Goal: Task Accomplishment & Management: Manage account settings

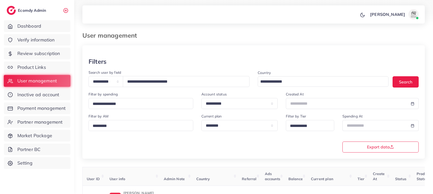
scroll to position [53, 0]
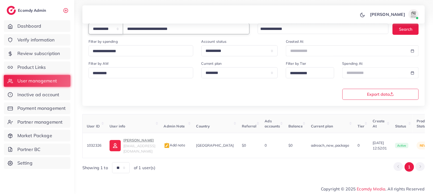
click at [123, 30] on select "**********" at bounding box center [106, 28] width 35 height 11
select select "**********"
click at [89, 24] on select "**********" at bounding box center [106, 28] width 35 height 11
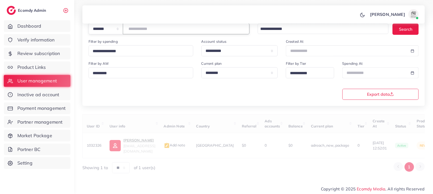
click at [147, 30] on input "**********" at bounding box center [186, 28] width 127 height 11
paste input "*******"
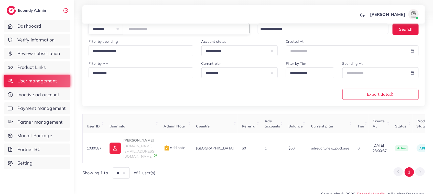
drag, startPoint x: 151, startPoint y: 32, endPoint x: 130, endPoint y: 32, distance: 21.5
click at [130, 32] on input "*******" at bounding box center [186, 28] width 127 height 11
paste input "number"
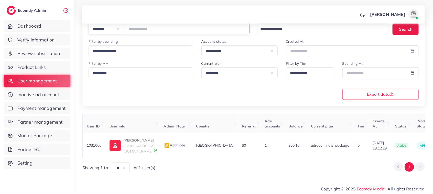
drag, startPoint x: 154, startPoint y: 28, endPoint x: 123, endPoint y: 30, distance: 30.8
click at [123, 30] on div "**********" at bounding box center [169, 28] width 161 height 11
paste input "number"
drag, startPoint x: 155, startPoint y: 32, endPoint x: 122, endPoint y: 31, distance: 33.6
click at [122, 31] on div "**********" at bounding box center [169, 28] width 161 height 11
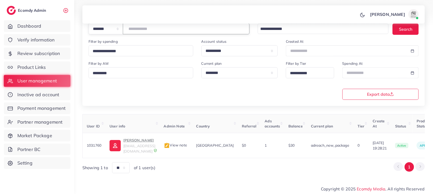
paste input "number"
click at [140, 142] on p "Lahasil Store" at bounding box center [139, 140] width 32 height 6
click at [129, 140] on p "Lahasil Store" at bounding box center [139, 140] width 32 height 6
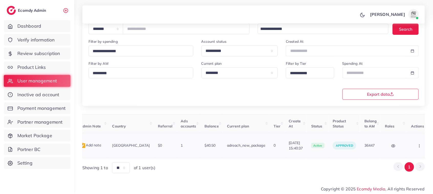
click at [418, 144] on icon "button" at bounding box center [420, 146] width 4 height 4
click at [399, 148] on span "Assign to AM" at bounding box center [406, 148] width 26 height 5
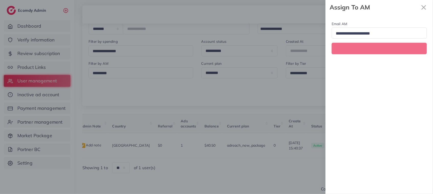
scroll to position [0, 84]
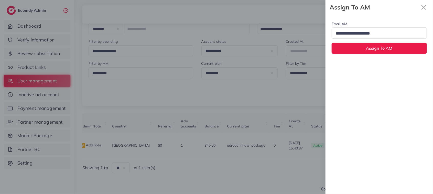
click at [378, 35] on input "Search for option" at bounding box center [377, 34] width 86 height 8
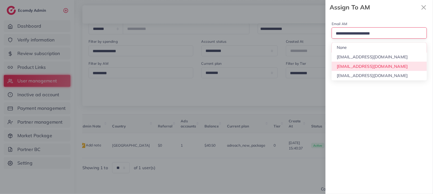
click at [377, 65] on div "Email AM Loading... None hadibaaslam@gmail.com natashashahid163@gmail.com wajah…" at bounding box center [380, 105] width 108 height 180
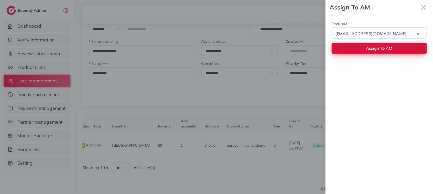
click at [377, 52] on button "Assign To AM" at bounding box center [379, 48] width 95 height 11
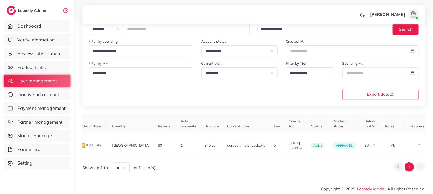
scroll to position [0, 0]
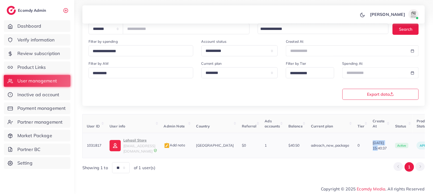
drag, startPoint x: 358, startPoint y: 142, endPoint x: 378, endPoint y: 142, distance: 20.0
click at [378, 142] on td "11/08/2025, 15:40:37" at bounding box center [380, 145] width 22 height 25
copy span "11/08/2025"
drag, startPoint x: 155, startPoint y: 30, endPoint x: 121, endPoint y: 30, distance: 34.3
click at [121, 30] on div "**********" at bounding box center [169, 28] width 161 height 11
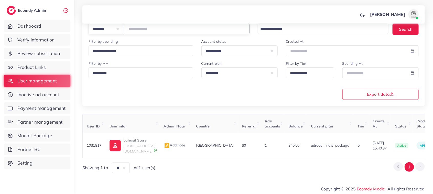
paste input "number"
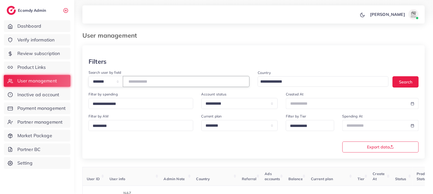
drag, startPoint x: 156, startPoint y: 83, endPoint x: 117, endPoint y: 81, distance: 38.7
click at [117, 81] on div "**********" at bounding box center [169, 81] width 161 height 11
paste input "number"
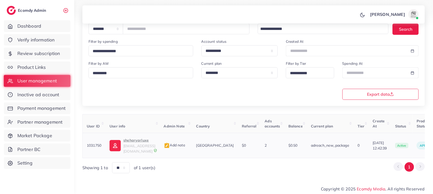
click at [141, 142] on p "sheharyarluxe" at bounding box center [139, 140] width 32 height 6
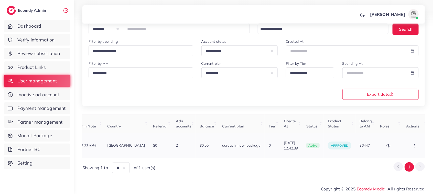
click at [410, 143] on button "button" at bounding box center [415, 146] width 18 height 12
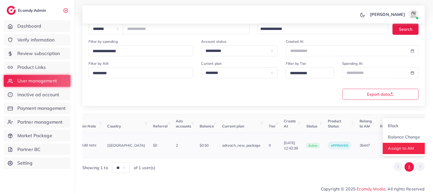
click at [406, 146] on span "Assign to AM" at bounding box center [402, 148] width 26 height 5
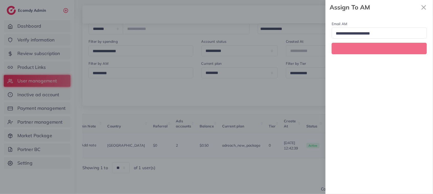
scroll to position [0, 89]
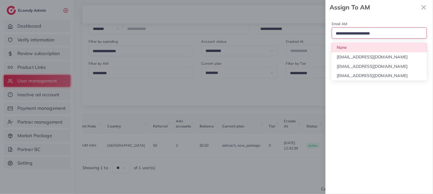
click at [371, 35] on input "Search for option" at bounding box center [377, 34] width 86 height 8
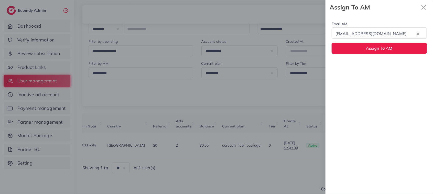
click at [368, 66] on div "Email AM natashashahid163@gmail.com Loading... None hadibaaslam@gmail.com natas…" at bounding box center [380, 105] width 108 height 180
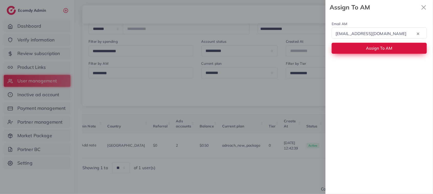
click at [363, 47] on button "Assign To AM" at bounding box center [379, 48] width 95 height 11
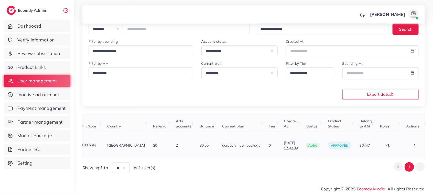
click at [413, 145] on icon "button" at bounding box center [415, 146] width 4 height 4
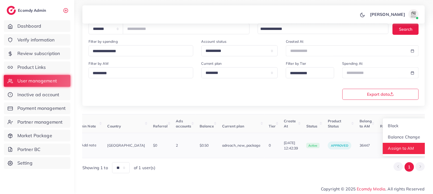
click at [399, 145] on link "Assign to AM" at bounding box center [404, 148] width 43 height 11
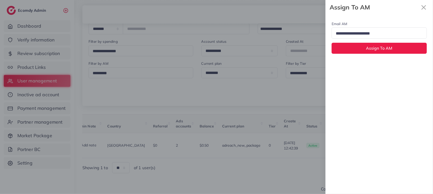
click at [379, 33] on input "Search for option" at bounding box center [377, 34] width 86 height 8
click at [378, 69] on div "Email AM natashashahid163@gmail.com Loading... None hadibaaslam@gmail.com natas…" at bounding box center [380, 105] width 108 height 180
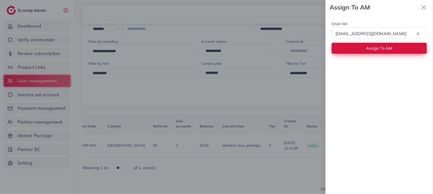
click at [374, 50] on span "Assign To AM" at bounding box center [379, 48] width 26 height 5
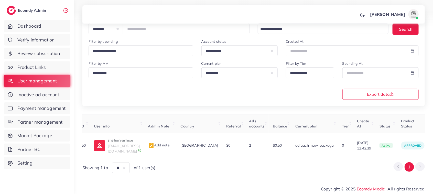
scroll to position [0, 12]
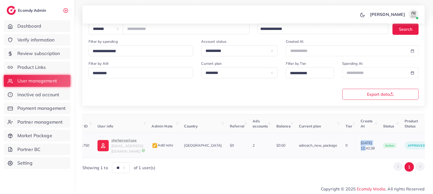
drag, startPoint x: 350, startPoint y: 142, endPoint x: 370, endPoint y: 144, distance: 19.3
click at [370, 144] on td "09/08/2025, 12:42:39" at bounding box center [368, 145] width 22 height 25
copy span "09/08/2025"
drag, startPoint x: 152, startPoint y: 32, endPoint x: 121, endPoint y: 32, distance: 31.8
click at [121, 32] on div "**********" at bounding box center [169, 28] width 161 height 11
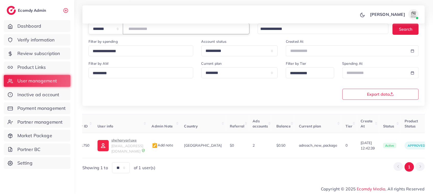
paste input "number"
click at [128, 140] on p "Mair khan" at bounding box center [127, 140] width 32 height 6
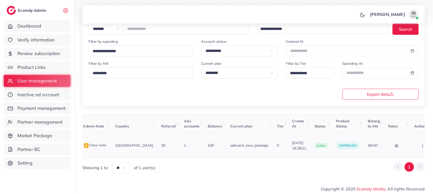
click at [421, 144] on icon "button" at bounding box center [423, 146] width 4 height 4
click at [404, 146] on span "Assign to AM" at bounding box center [410, 148] width 26 height 5
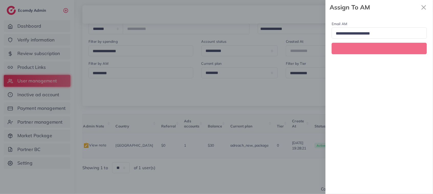
scroll to position [0, 81]
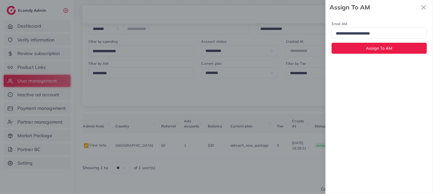
click at [371, 37] on input "Search for option" at bounding box center [377, 34] width 86 height 8
click at [371, 63] on div "Email AM natashashahid163@gmail.com Loading... None hadibaaslam@gmail.com natas…" at bounding box center [380, 105] width 108 height 180
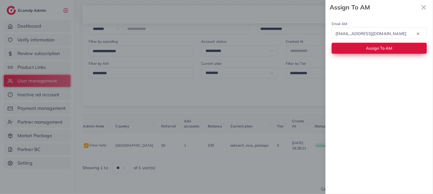
click at [366, 51] on button "Assign To AM" at bounding box center [379, 48] width 95 height 11
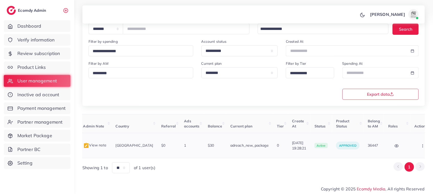
click at [421, 145] on icon "button" at bounding box center [423, 146] width 4 height 4
click at [404, 146] on span "Assign to AM" at bounding box center [410, 148] width 26 height 5
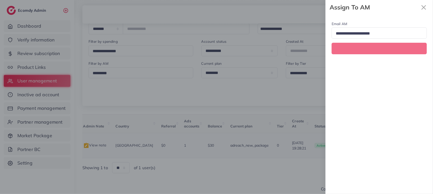
scroll to position [0, 81]
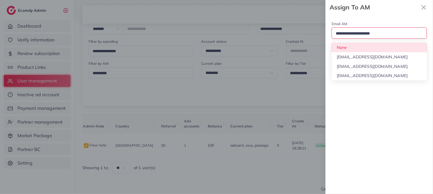
click at [393, 35] on input "Search for option" at bounding box center [377, 34] width 86 height 8
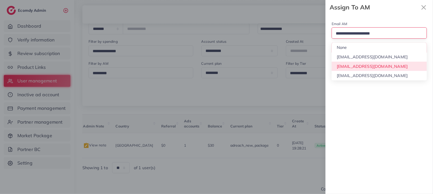
click at [393, 65] on div "Email AM Loading... None hadibaaslam@gmail.com natashashahid163@gmail.com wajah…" at bounding box center [380, 105] width 108 height 180
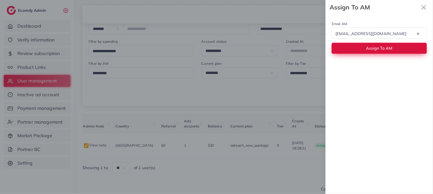
click at [387, 51] on span "Assign To AM" at bounding box center [379, 48] width 26 height 5
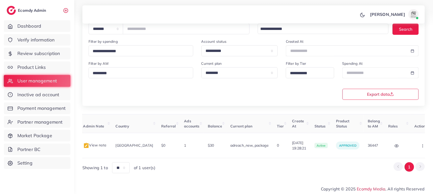
scroll to position [0, 0]
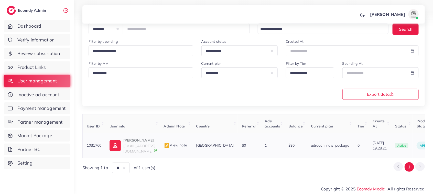
click at [131, 140] on p "Mair khan" at bounding box center [139, 140] width 32 height 6
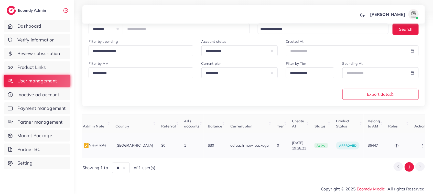
click at [415, 144] on button "button" at bounding box center [424, 146] width 18 height 12
click at [400, 149] on span "Assign to AM" at bounding box center [410, 148] width 26 height 5
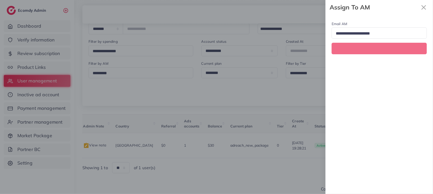
scroll to position [0, 81]
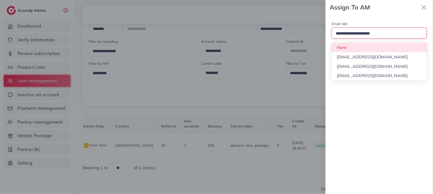
click at [377, 36] on input "Search for option" at bounding box center [377, 34] width 86 height 8
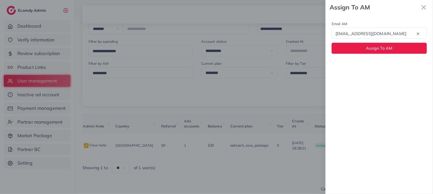
click at [377, 66] on div "Email AM natashashahid163@gmail.com Loading... None hadibaaslam@gmail.com natas…" at bounding box center [380, 105] width 108 height 180
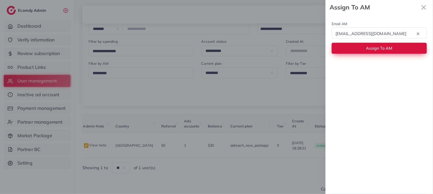
click at [373, 51] on span "Assign To AM" at bounding box center [379, 48] width 26 height 5
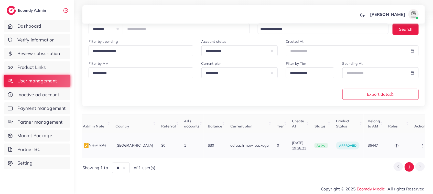
click at [415, 145] on button "button" at bounding box center [424, 146] width 18 height 12
click at [397, 146] on span "Assign to AM" at bounding box center [410, 148] width 26 height 5
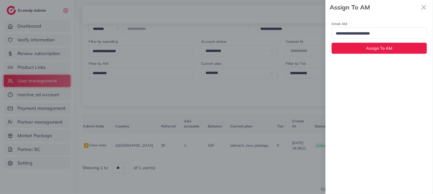
click at [378, 35] on input "Search for option" at bounding box center [377, 34] width 86 height 8
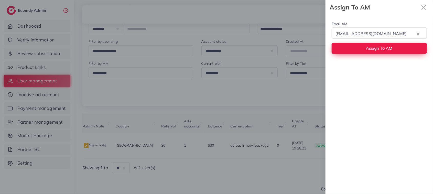
drag, startPoint x: 379, startPoint y: 64, endPoint x: 376, endPoint y: 54, distance: 10.8
click at [376, 54] on button "Assign To AM" at bounding box center [379, 48] width 95 height 11
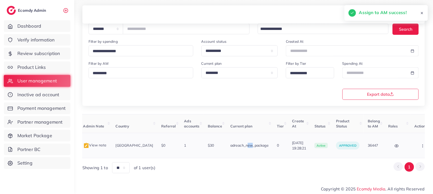
click at [230, 155] on td "adreach_new_package" at bounding box center [249, 145] width 47 height 25
click at [230, 162] on div "Showing 1 to ** ** ** *** of 1 user(s) 1" at bounding box center [253, 167] width 343 height 11
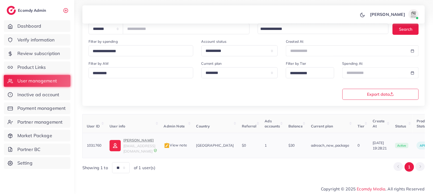
click at [133, 142] on p "Mair khan" at bounding box center [139, 140] width 32 height 6
drag, startPoint x: 152, startPoint y: 28, endPoint x: 123, endPoint y: 32, distance: 29.2
click at [123, 32] on div "**********" at bounding box center [169, 28] width 161 height 11
drag, startPoint x: 354, startPoint y: 141, endPoint x: 375, endPoint y: 141, distance: 20.8
click at [375, 141] on td "09/08/2025, 19:28:21" at bounding box center [380, 145] width 22 height 25
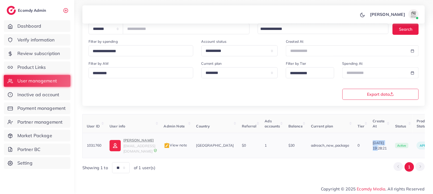
copy span "09/08/2025"
drag, startPoint x: 154, startPoint y: 28, endPoint x: 112, endPoint y: 29, distance: 42.0
click at [112, 29] on div "**********" at bounding box center [169, 28] width 161 height 11
paste input "number"
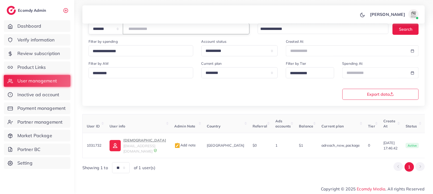
type input "*******"
drag, startPoint x: 286, startPoint y: 157, endPoint x: 412, endPoint y: 143, distance: 126.3
click at [412, 143] on div "User ID User info Admin Note Country Referral Ads accounts Balance Current plan…" at bounding box center [253, 143] width 343 height 59
click at [360, 164] on div "Showing 1 to ** ** ** *** of 1 user(s) 1" at bounding box center [253, 167] width 343 height 11
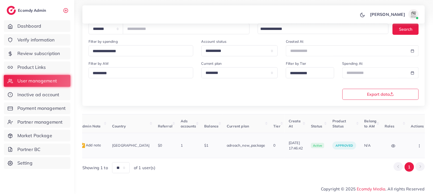
click at [418, 145] on icon "button" at bounding box center [420, 146] width 4 height 4
click at [394, 145] on link "Assign to AM" at bounding box center [409, 148] width 43 height 11
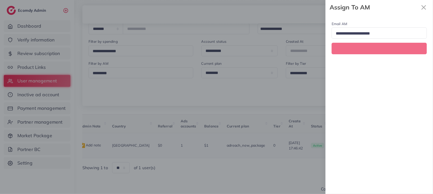
scroll to position [0, 95]
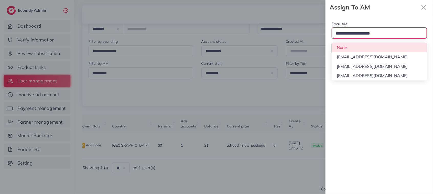
click at [359, 33] on input "Search for option" at bounding box center [377, 34] width 86 height 8
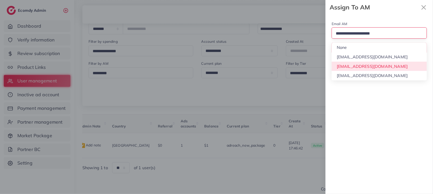
click at [365, 66] on div "Email AM Loading... None hadibaaslam@gmail.com natashashahid163@gmail.com wajah…" at bounding box center [380, 105] width 108 height 180
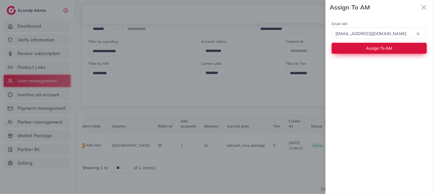
click at [361, 51] on button "Assign To AM" at bounding box center [379, 48] width 95 height 11
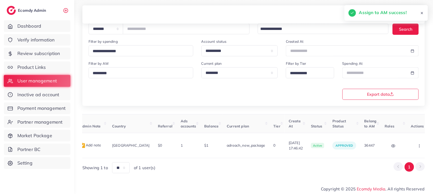
scroll to position [0, 0]
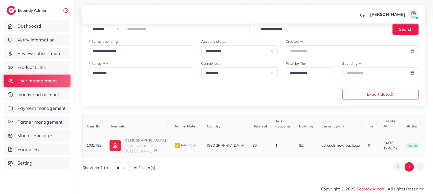
click at [134, 141] on p "Muhammad" at bounding box center [144, 140] width 43 height 6
drag, startPoint x: 368, startPoint y: 140, endPoint x: 388, endPoint y: 141, distance: 19.7
click at [388, 141] on td "08/08/2025, 17:46:42" at bounding box center [391, 145] width 22 height 25
copy span "08/08/2025"
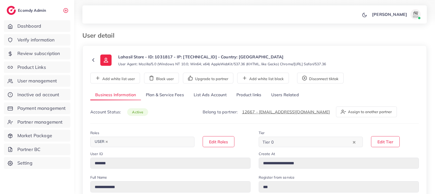
select select "********"
click at [195, 95] on link "List Ads Account" at bounding box center [210, 95] width 43 height 11
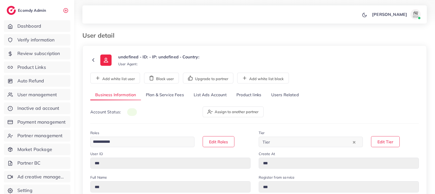
type input "*******"
type input "**********"
type input "******"
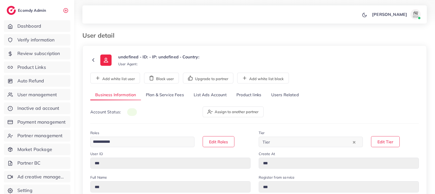
type input "**********"
select select "********"
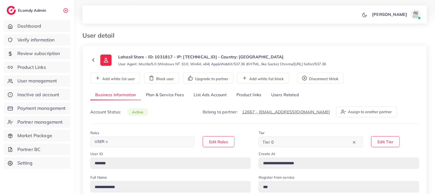
click at [194, 95] on link "List Ads Account" at bounding box center [210, 95] width 43 height 11
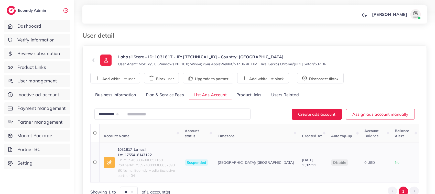
click at [158, 147] on link "1031817_Lahasil 1st_1755418147122" at bounding box center [147, 152] width 59 height 11
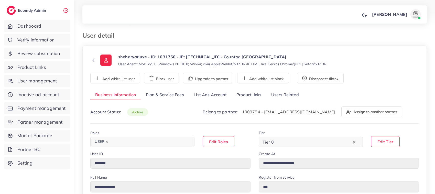
select select "********"
click at [218, 96] on link "List Ads Account" at bounding box center [210, 95] width 43 height 11
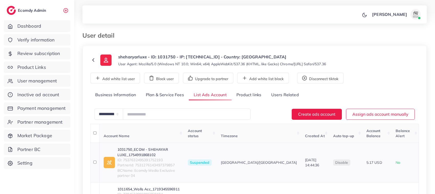
click at [143, 150] on link "1031750_ECOM - SHEHAYAR LUXE_1754991868102" at bounding box center [149, 152] width 62 height 11
click at [146, 187] on link "1011654_Walls Acc_1719345596911" at bounding box center [149, 189] width 62 height 5
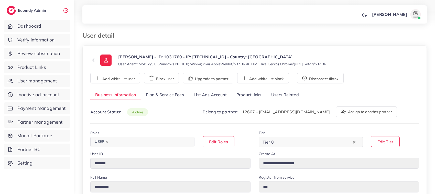
select select "********"
click at [212, 92] on link "List Ads Account" at bounding box center [210, 95] width 43 height 11
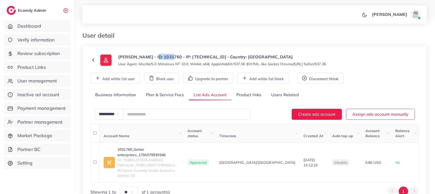
drag, startPoint x: 149, startPoint y: 56, endPoint x: 166, endPoint y: 54, distance: 17.2
click at [166, 54] on p "[PERSON_NAME] - ID: 1031760 - IP: [TECHNICAL_ID] - Country: [GEOGRAPHIC_DATA]" at bounding box center [222, 57] width 208 height 6
copy p "1031760"
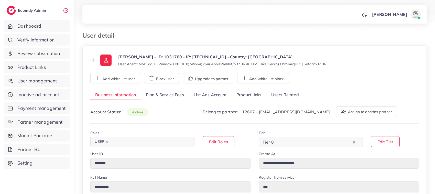
click at [215, 98] on link "List Ads Account" at bounding box center [210, 95] width 43 height 11
select select "********"
click at [196, 95] on link "List Ads Account" at bounding box center [210, 95] width 43 height 11
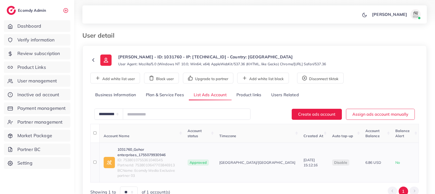
click at [137, 147] on link "1031760_Gohar enterprises_1755079930946" at bounding box center [149, 152] width 62 height 11
drag, startPoint x: 123, startPoint y: 151, endPoint x: 167, endPoint y: 148, distance: 44.2
click at [167, 158] on span "ID: 7539823597914177544" at bounding box center [148, 160] width 60 height 5
copy span "7539823597914177544"
click at [94, 60] on icon at bounding box center [93, 60] width 6 height 6
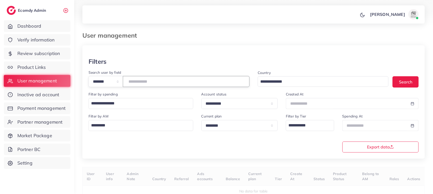
click at [141, 80] on input "number" at bounding box center [186, 81] width 127 height 11
paste input "*******"
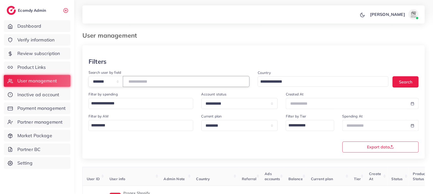
scroll to position [53, 0]
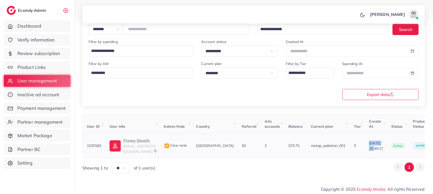
drag, startPoint x: 358, startPoint y: 142, endPoint x: 378, endPoint y: 142, distance: 20.2
click at [378, 142] on td "30/10/2024, 20:40:17" at bounding box center [376, 145] width 22 height 25
copy span "30/10/2024"
drag, startPoint x: 154, startPoint y: 33, endPoint x: 130, endPoint y: 33, distance: 23.6
click at [130, 33] on input "*******" at bounding box center [186, 29] width 127 height 11
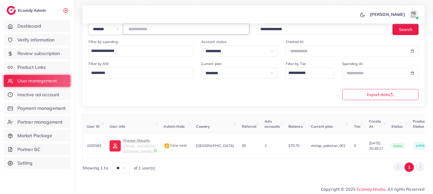
paste input "*"
type input "********"
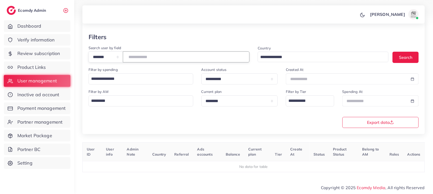
scroll to position [26, 0]
drag, startPoint x: 158, startPoint y: 58, endPoint x: 107, endPoint y: 63, distance: 51.4
click at [107, 63] on div "**********" at bounding box center [169, 56] width 169 height 22
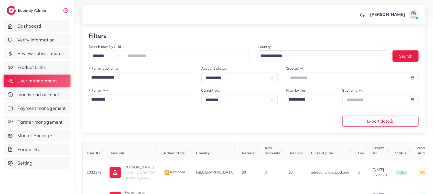
scroll to position [53, 0]
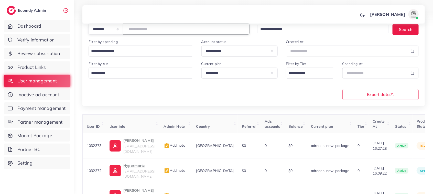
click at [174, 31] on input "number" at bounding box center [186, 29] width 127 height 11
paste input "*******"
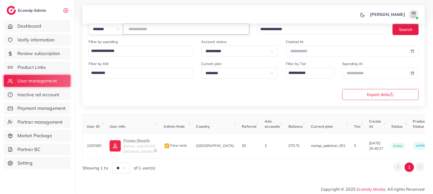
scroll to position [0, 85]
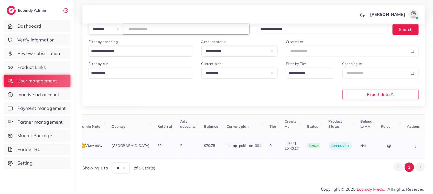
click at [413, 141] on button "button" at bounding box center [416, 146] width 18 height 12
type input "*******"
click at [408, 146] on span "Assign to AM" at bounding box center [402, 148] width 26 height 5
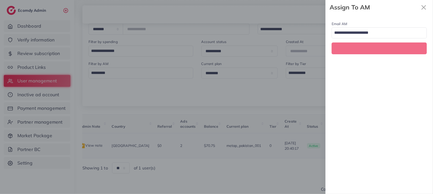
scroll to position [0, 85]
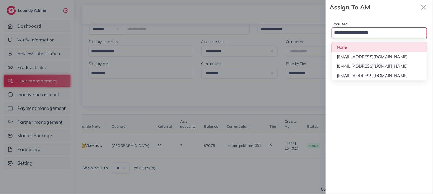
click at [366, 31] on input "Search for option" at bounding box center [377, 33] width 88 height 9
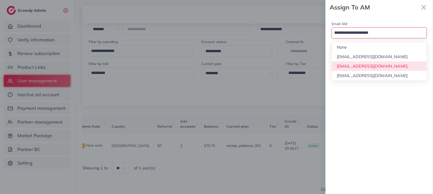
click at [366, 69] on div "Email AM Loading... None hadibaaslam@gmail.com natashashahid163@gmail.com wajah…" at bounding box center [380, 105] width 108 height 180
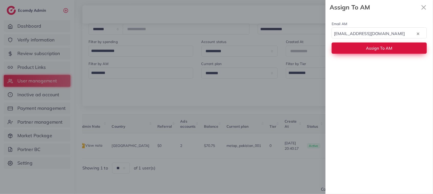
click at [361, 47] on button "Assign To AM" at bounding box center [379, 48] width 95 height 11
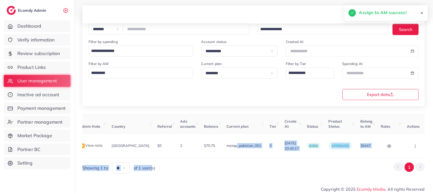
drag, startPoint x: 225, startPoint y: 155, endPoint x: 153, endPoint y: 165, distance: 72.7
click at [153, 165] on div "User ID User info Admin Note Country Referral Ads accounts Balance Current plan…" at bounding box center [253, 143] width 343 height 59
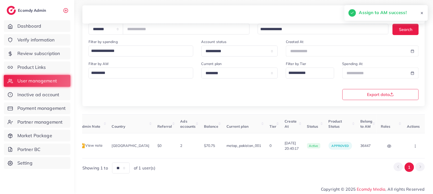
click at [193, 172] on div "Showing 1 to ** ** ** *** of 1 user(s) 1" at bounding box center [253, 168] width 343 height 11
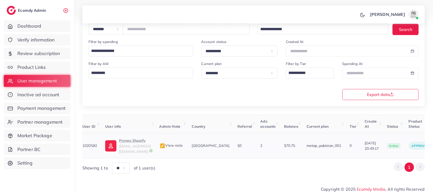
click at [137, 140] on p "Pronex Shopify" at bounding box center [135, 141] width 32 height 6
drag, startPoint x: 160, startPoint y: 30, endPoint x: 125, endPoint y: 32, distance: 35.4
click at [125, 32] on div "**********" at bounding box center [169, 29] width 161 height 11
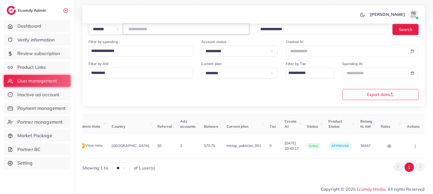
scroll to position [0, 0]
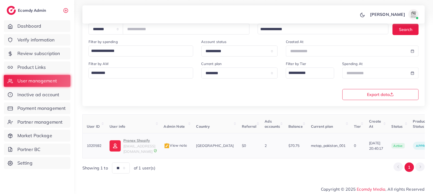
click at [131, 142] on p "Pronex Shopify" at bounding box center [139, 141] width 32 height 6
drag, startPoint x: 87, startPoint y: 143, endPoint x: 103, endPoint y: 141, distance: 15.8
click at [103, 141] on td "1020592" at bounding box center [94, 145] width 23 height 25
click at [146, 160] on div "User ID User info Admin Note Country Referral Ads accounts Balance Current plan…" at bounding box center [253, 143] width 343 height 59
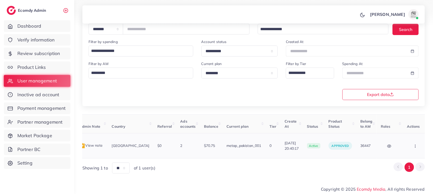
click at [413, 149] on button "button" at bounding box center [416, 146] width 18 height 12
click at [407, 150] on span "Assign to AM" at bounding box center [402, 148] width 26 height 5
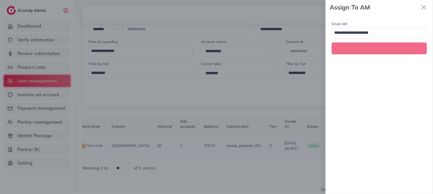
scroll to position [0, 85]
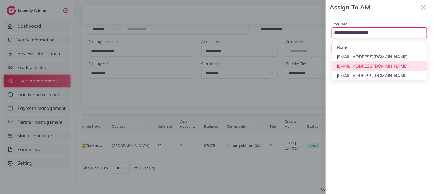
drag, startPoint x: 389, startPoint y: 33, endPoint x: 387, endPoint y: 67, distance: 33.9
click at [387, 38] on div "Loading... None hadibaaslam@gmail.com natashashahid163@gmail.com wajahat@adreac…" at bounding box center [379, 32] width 95 height 11
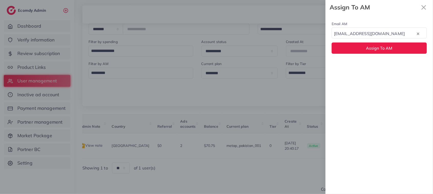
click at [387, 67] on div "Email AM natashashahid163@gmail.com Loading... None hadibaaslam@gmail.com natas…" at bounding box center [380, 105] width 108 height 180
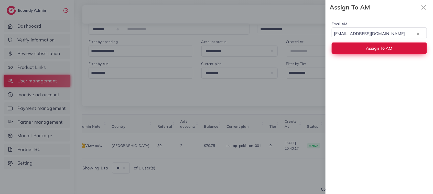
click at [382, 48] on span "Assign To AM" at bounding box center [379, 48] width 26 height 5
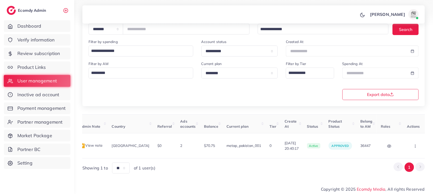
click at [220, 157] on div "User ID User info Admin Note Country Referral Ads accounts Balance Current plan…" at bounding box center [253, 143] width 343 height 59
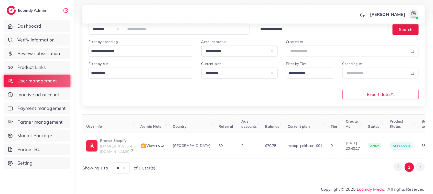
scroll to position [0, 0]
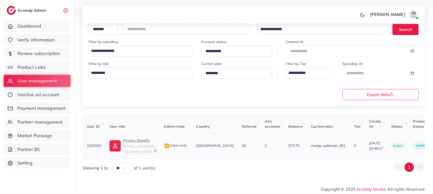
click at [140, 144] on p "Pronex Shopify" at bounding box center [139, 141] width 32 height 6
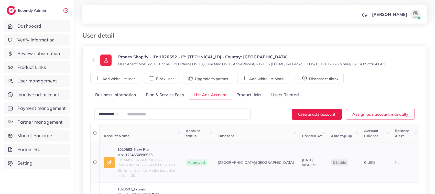
click at [153, 147] on link "1020592_New Pro Mix_1734550996535" at bounding box center [148, 152] width 60 height 11
click at [94, 60] on icon at bounding box center [93, 60] width 6 height 6
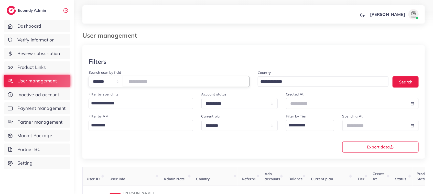
click at [175, 85] on input "number" at bounding box center [186, 81] width 127 height 11
paste input "*****"
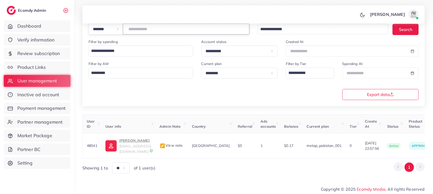
scroll to position [0, 94]
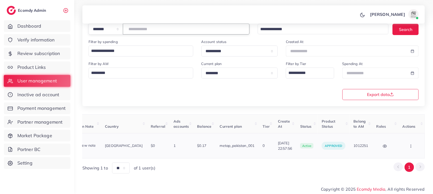
click at [411, 147] on circle "button" at bounding box center [411, 147] width 0 height 0
type input "*****"
click at [397, 150] on span "Assign to AM" at bounding box center [397, 148] width 26 height 5
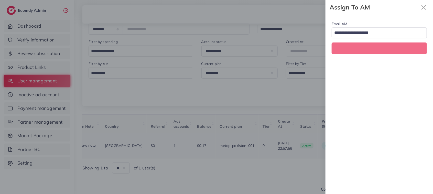
scroll to position [0, 94]
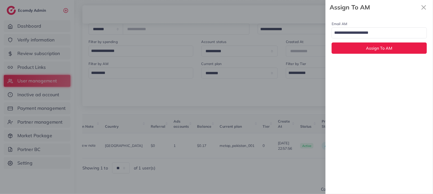
click at [384, 32] on input "Search for option" at bounding box center [377, 33] width 88 height 9
click at [379, 65] on div "Email AM natashashahid163@gmail.com Loading... None hadibaaslam@gmail.com natas…" at bounding box center [380, 105] width 108 height 180
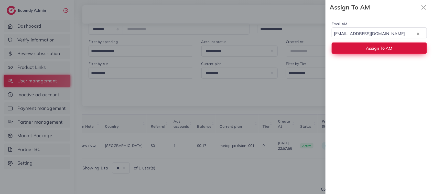
click at [376, 46] on span "Assign To AM" at bounding box center [379, 48] width 26 height 5
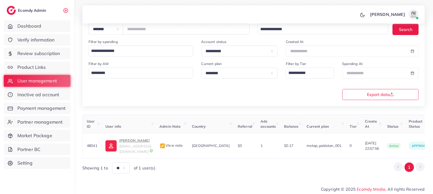
scroll to position [0, 90]
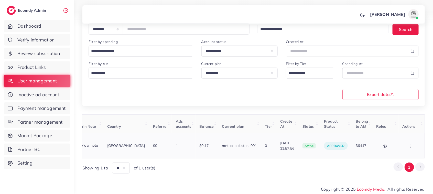
click at [412, 141] on button "button" at bounding box center [412, 146] width 18 height 12
click at [404, 146] on span "Assign to AM" at bounding box center [397, 148] width 26 height 5
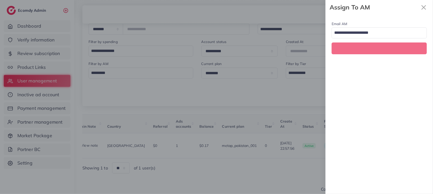
scroll to position [0, 90]
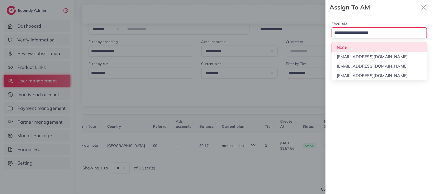
click at [389, 35] on input "Search for option" at bounding box center [377, 33] width 88 height 9
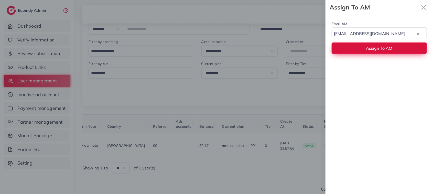
click at [385, 52] on button "Assign To AM" at bounding box center [379, 48] width 95 height 11
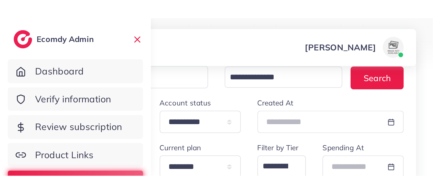
scroll to position [0, 16]
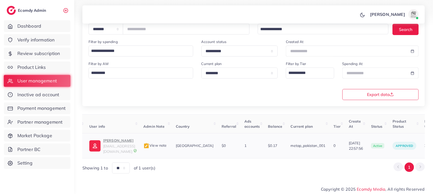
click at [118, 142] on p "[PERSON_NAME]" at bounding box center [119, 141] width 32 height 6
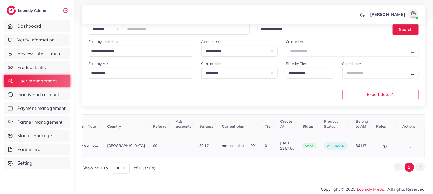
click at [410, 145] on icon "button" at bounding box center [411, 146] width 4 height 4
click at [403, 148] on span "Assign to AM" at bounding box center [397, 148] width 26 height 5
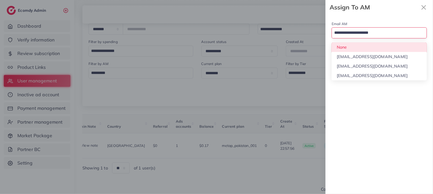
click at [379, 30] on input "Search for option" at bounding box center [377, 33] width 88 height 9
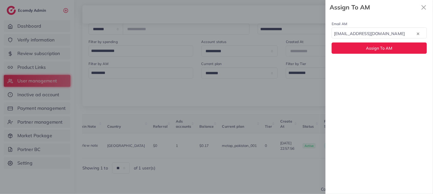
click at [367, 68] on div "Email AM natashashahid163@gmail.com Loading... None hadibaaslam@gmail.com natas…" at bounding box center [380, 105] width 108 height 180
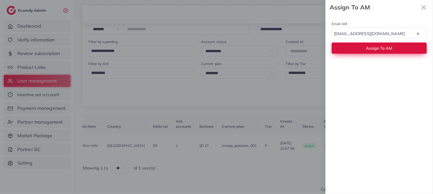
click at [367, 51] on button "Assign To AM" at bounding box center [379, 48] width 95 height 11
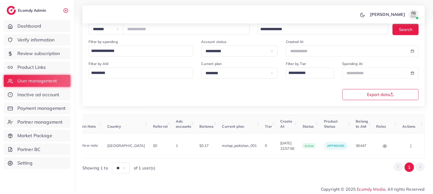
scroll to position [0, 0]
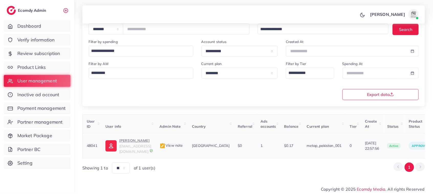
click at [130, 144] on p "[PERSON_NAME]" at bounding box center [135, 141] width 32 height 6
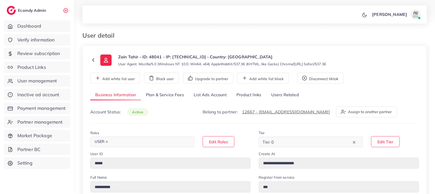
select select "********"
click at [215, 92] on link "List Ads Account" at bounding box center [210, 95] width 43 height 11
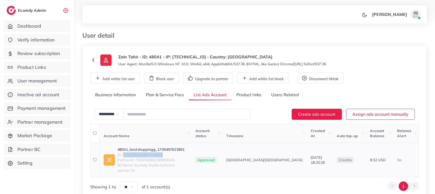
drag, startPoint x: 124, startPoint y: 149, endPoint x: 184, endPoint y: 150, distance: 60.7
click at [184, 152] on span "ID: 7325056441981730818" at bounding box center [153, 154] width 70 height 5
copy span "7325056441981730818"
click at [184, 152] on span "ID: 7325056441981730818" at bounding box center [153, 154] width 70 height 5
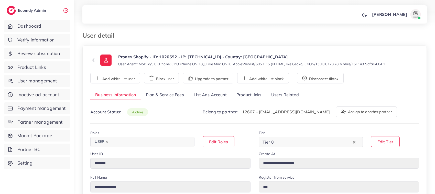
click at [211, 93] on link "List Ads Account" at bounding box center [210, 95] width 43 height 11
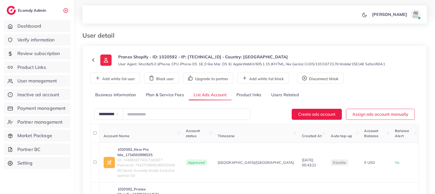
click at [92, 62] on icon at bounding box center [93, 60] width 6 height 6
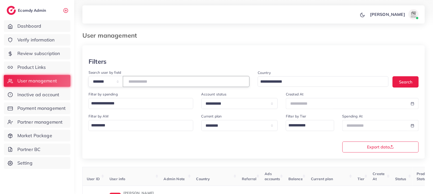
click at [151, 85] on input "number" at bounding box center [186, 81] width 127 height 11
paste input "*****"
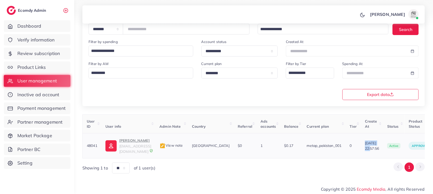
drag, startPoint x: 363, startPoint y: 140, endPoint x: 384, endPoint y: 143, distance: 21.1
click at [383, 143] on td "[DATE] 22:57:56" at bounding box center [372, 145] width 22 height 25
copy span "[DATE]"
drag, startPoint x: 149, startPoint y: 27, endPoint x: 109, endPoint y: 33, distance: 39.6
click at [109, 33] on div "**********" at bounding box center [169, 29] width 161 height 11
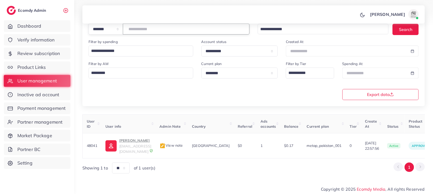
paste input "**"
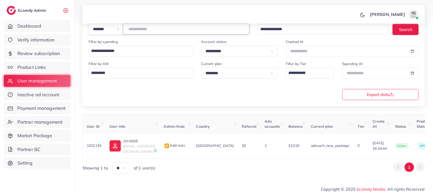
scroll to position [0, 83]
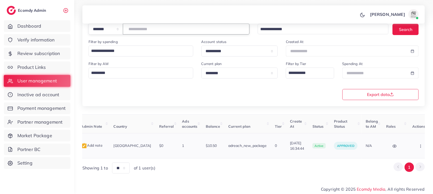
click at [413, 144] on button "button" at bounding box center [422, 146] width 18 height 12
click at [400, 146] on span "Assign to AM" at bounding box center [408, 148] width 26 height 5
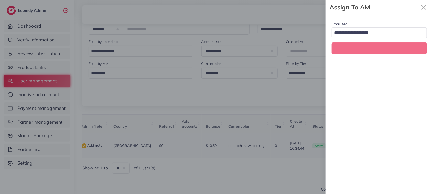
scroll to position [0, 83]
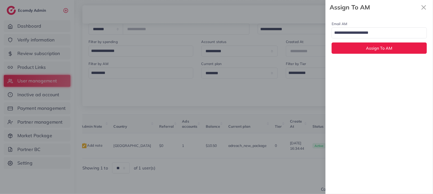
click at [300, 160] on div at bounding box center [216, 97] width 433 height 194
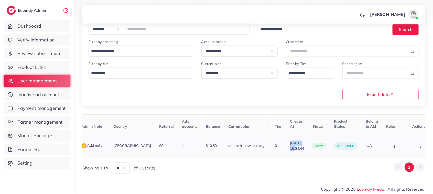
drag, startPoint x: 273, startPoint y: 141, endPoint x: 293, endPoint y: 142, distance: 20.2
click at [293, 142] on td "[DATE] 16:34:44" at bounding box center [297, 145] width 22 height 25
copy span "[DATE]"
drag, startPoint x: 153, startPoint y: 31, endPoint x: 122, endPoint y: 32, distance: 30.5
click at [122, 32] on div "**********" at bounding box center [169, 29] width 161 height 11
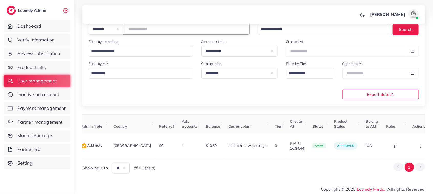
paste input "number"
type input "*******"
drag, startPoint x: 291, startPoint y: 140, endPoint x: 310, endPoint y: 141, distance: 19.2
click at [305, 141] on span "13/06/2025, 18:02:13" at bounding box center [297, 146] width 14 height 11
copy span "13/06/2025"
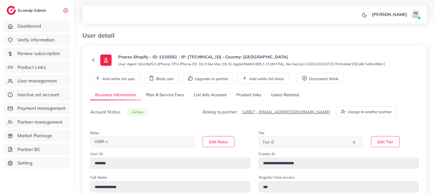
select select "******"
click at [216, 96] on link "List Ads Account" at bounding box center [210, 95] width 43 height 11
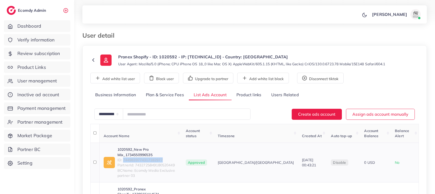
drag, startPoint x: 123, startPoint y: 150, endPoint x: 179, endPoint y: 149, distance: 55.6
click at [178, 158] on span "ID: 7449839774317182977" at bounding box center [148, 160] width 60 height 5
click at [164, 122] on div "**********" at bounding box center [254, 113] width 329 height 19
drag, startPoint x: 123, startPoint y: 150, endPoint x: 170, endPoint y: 149, distance: 46.4
click at [170, 158] on span "ID: 7449839774317182977" at bounding box center [148, 160] width 60 height 5
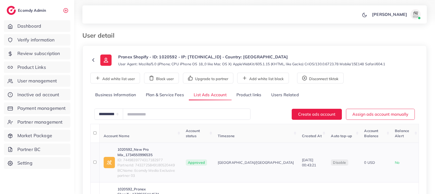
click at [213, 143] on td "Approved" at bounding box center [198, 163] width 32 height 40
